Goal: Task Accomplishment & Management: Use online tool/utility

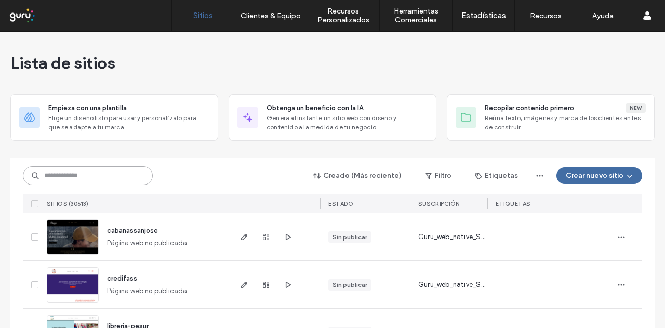
click at [118, 182] on input at bounding box center [88, 175] width 130 height 19
paste input "**********"
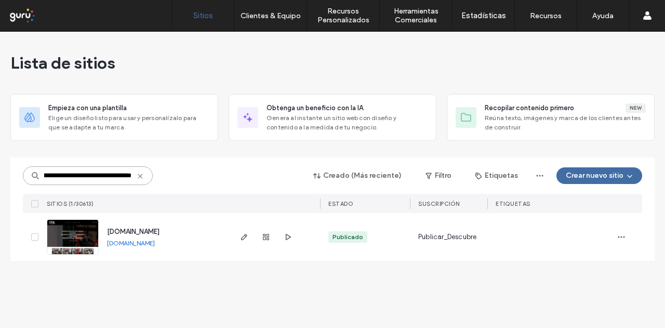
type input "**********"
click at [126, 243] on link "www.motooneinyeccionelectronica.com" at bounding box center [131, 243] width 48 height 8
click at [244, 235] on icon "button" at bounding box center [244, 237] width 8 height 8
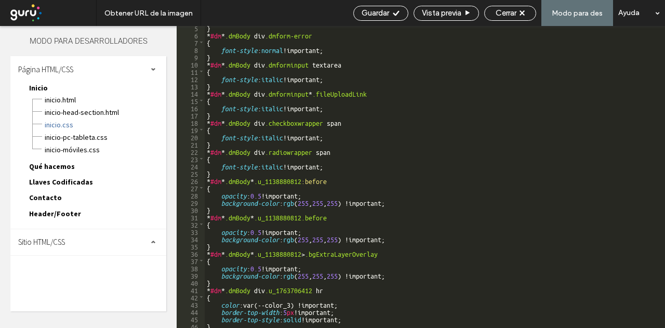
scroll to position [31, 0]
click at [86, 237] on div "Sitio HTML/CSS" at bounding box center [88, 242] width 156 height 26
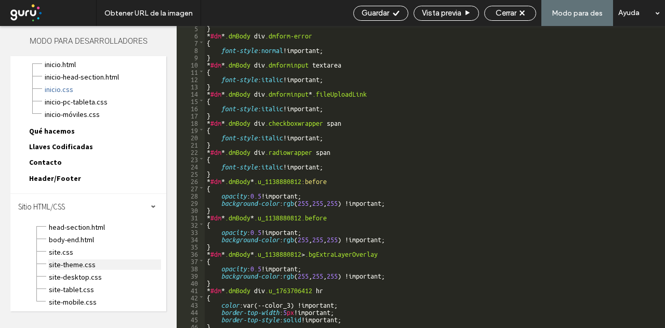
scroll to position [37, 0]
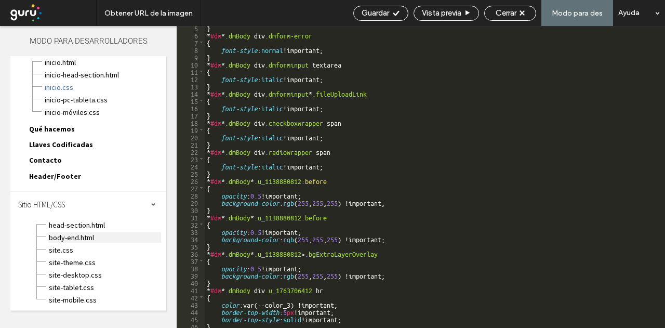
click at [112, 238] on span "body-end.html" at bounding box center [104, 237] width 113 height 10
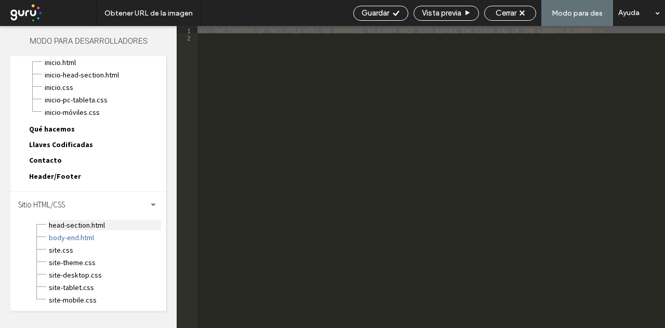
click at [94, 225] on span "head-section.html" at bounding box center [104, 225] width 113 height 10
click at [97, 237] on span "body-end.html" at bounding box center [104, 237] width 113 height 10
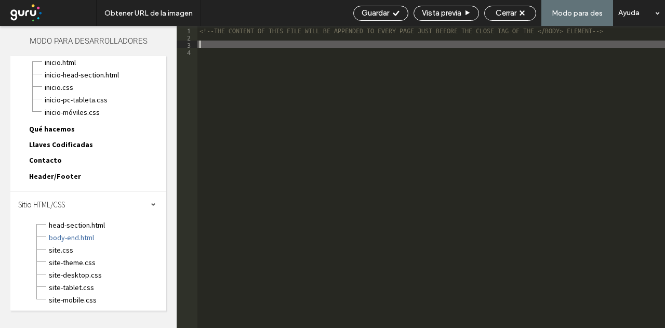
paste textarea
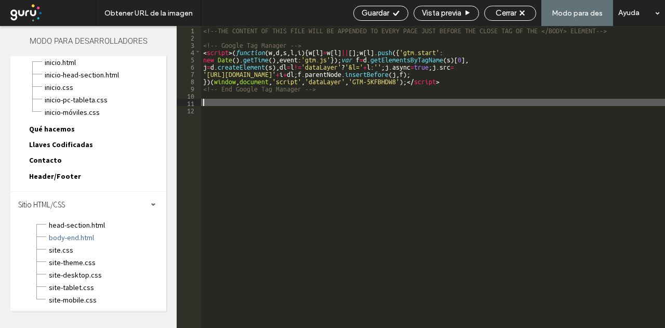
type textarea "**"
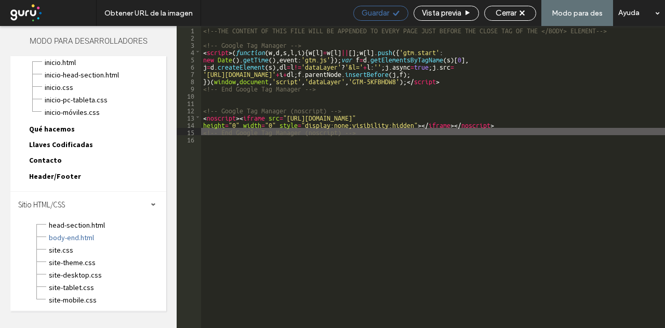
click at [375, 12] on span "Guardar" at bounding box center [376, 12] width 28 height 9
click at [387, 15] on span "Guardar" at bounding box center [376, 12] width 28 height 9
click at [385, 14] on span "Guardar" at bounding box center [376, 12] width 28 height 9
click at [384, 14] on span "Guardar" at bounding box center [376, 12] width 28 height 9
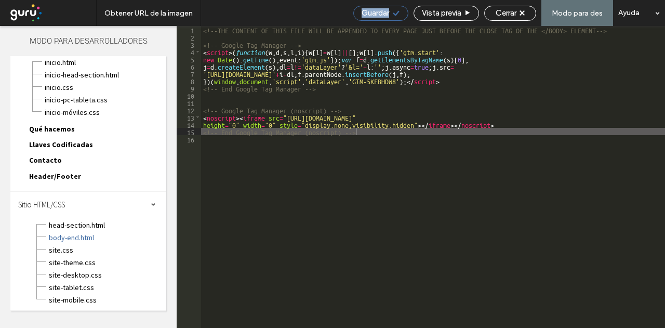
click at [383, 14] on span "Guardar" at bounding box center [376, 12] width 28 height 9
drag, startPoint x: 402, startPoint y: 12, endPoint x: 198, endPoint y: 36, distance: 205.0
click at [399, 12] on div "Guardar" at bounding box center [381, 12] width 54 height 9
click at [444, 16] on span "Vista previa" at bounding box center [441, 12] width 39 height 9
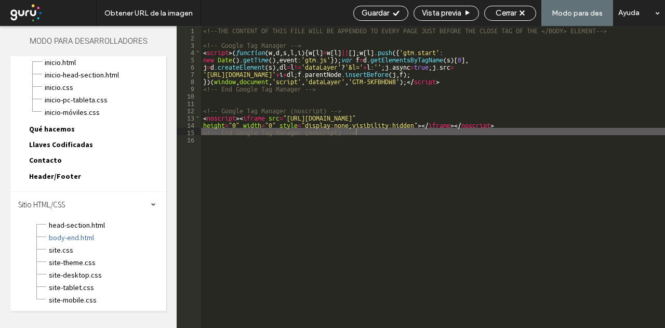
click at [22, 13] on span at bounding box center [52, 13] width 88 height 21
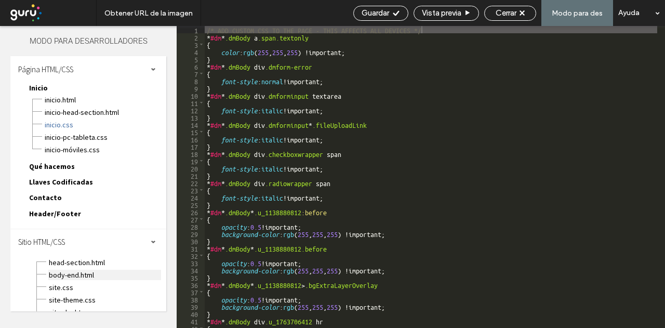
click at [66, 275] on span "body-end.html" at bounding box center [104, 275] width 113 height 10
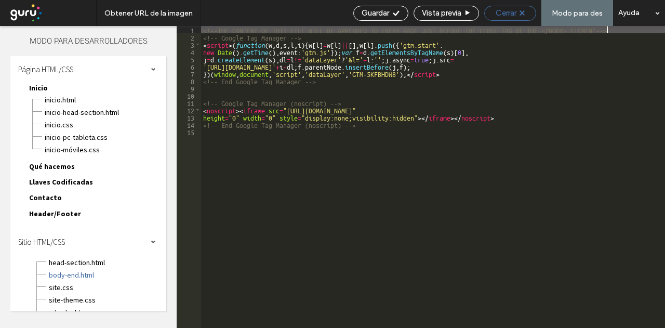
click at [520, 12] on div "Cerrar" at bounding box center [510, 12] width 51 height 9
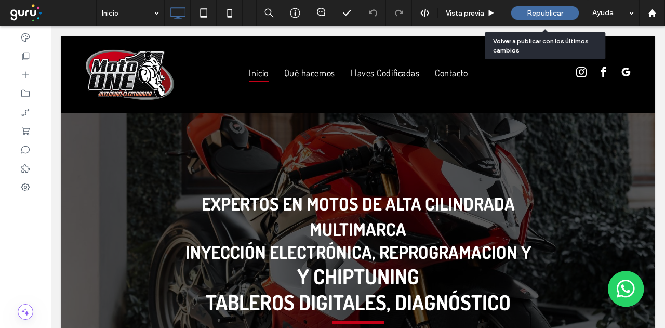
click at [553, 13] on span "Republicar" at bounding box center [545, 13] width 36 height 9
click at [539, 9] on span "Republicar" at bounding box center [545, 13] width 36 height 9
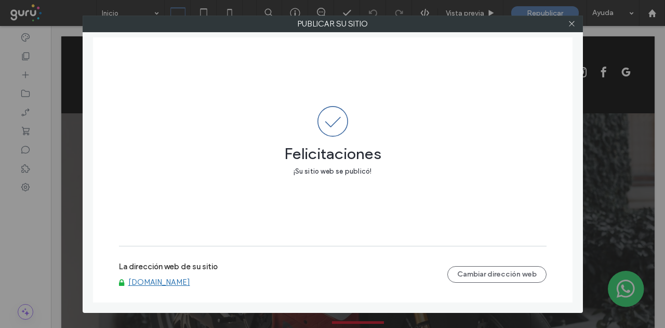
click at [578, 22] on div at bounding box center [572, 24] width 16 height 16
click at [571, 22] on icon at bounding box center [572, 24] width 8 height 8
